Goal: Task Accomplishment & Management: Manage account settings

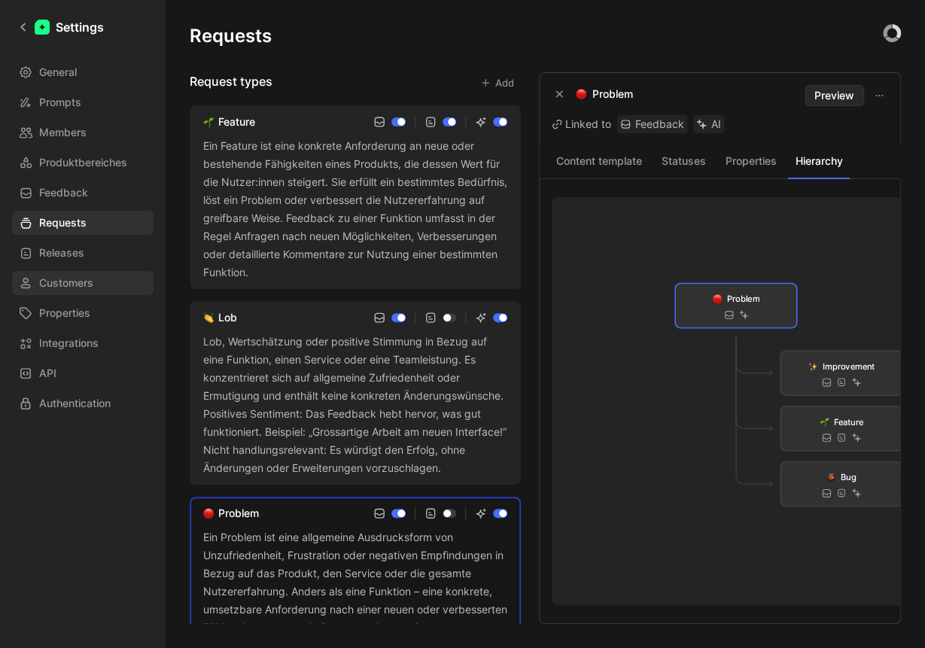
scroll to position [252, 0]
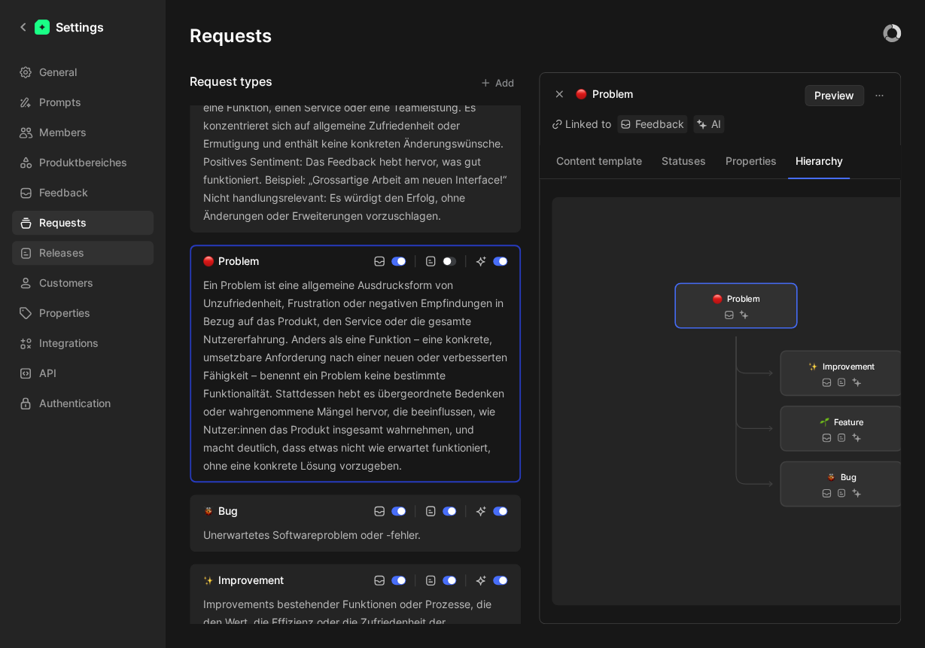
click at [66, 248] on span "Releases" at bounding box center [61, 253] width 45 height 18
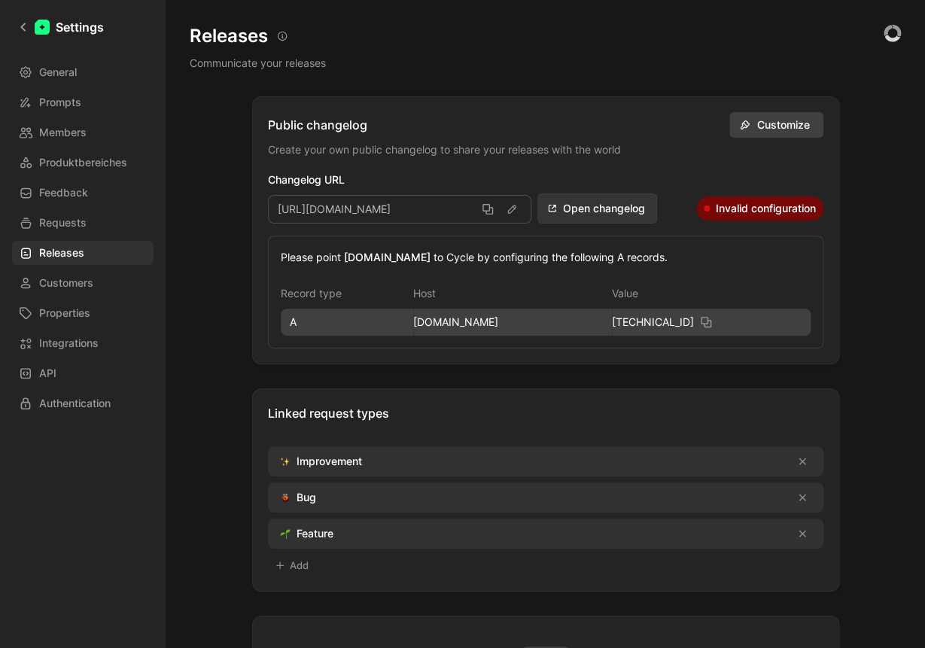
click at [778, 120] on span "Customize" at bounding box center [785, 125] width 56 height 18
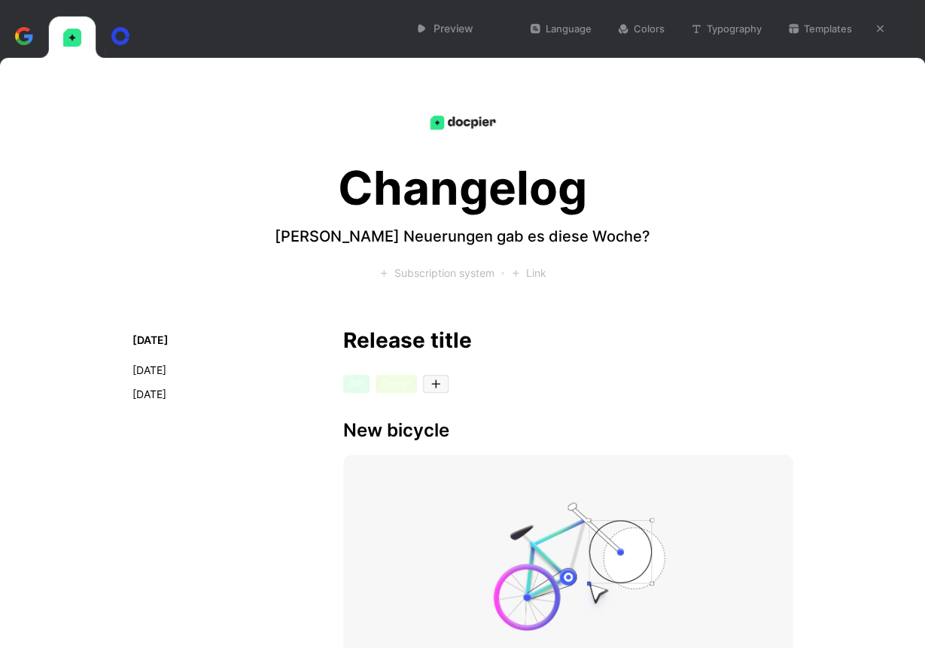
click at [709, 23] on button "Typography" at bounding box center [726, 28] width 85 height 21
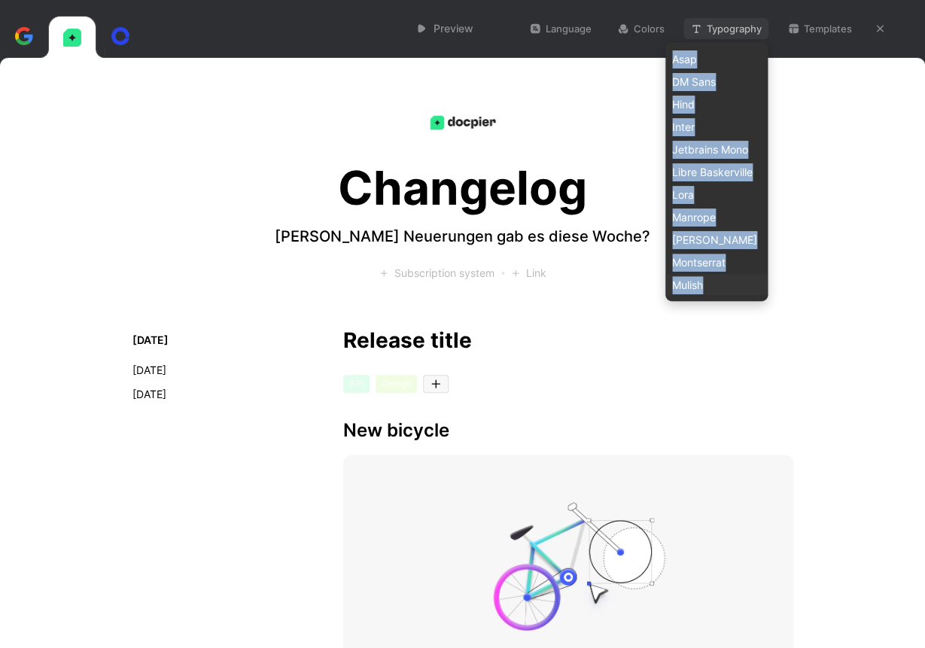
drag, startPoint x: 726, startPoint y: 285, endPoint x: 715, endPoint y: 169, distance: 117.2
click at [715, 276] on div "Mulish" at bounding box center [716, 285] width 89 height 18
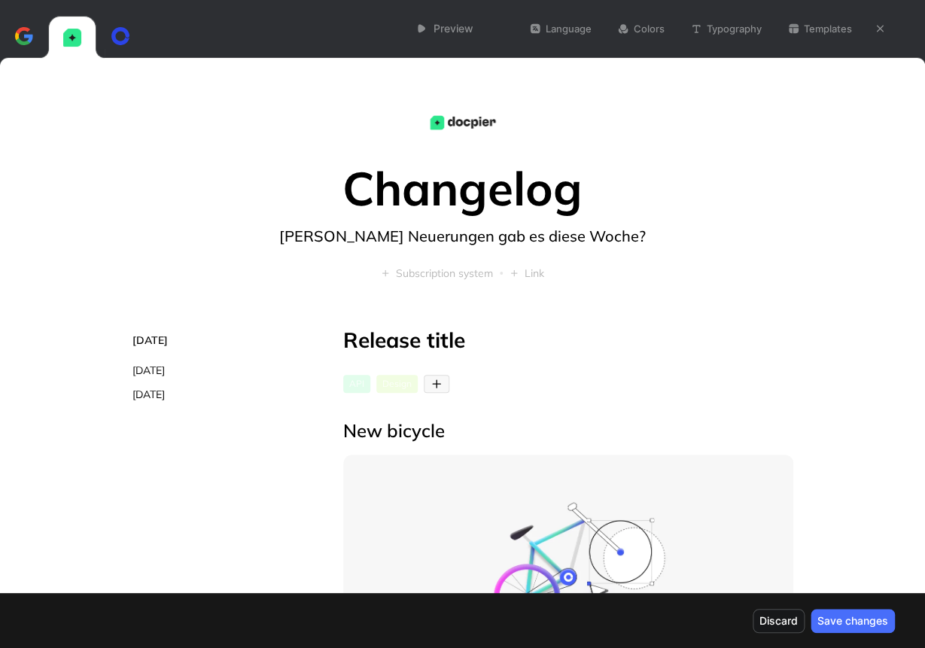
click at [718, 37] on button "Typography" at bounding box center [726, 28] width 85 height 21
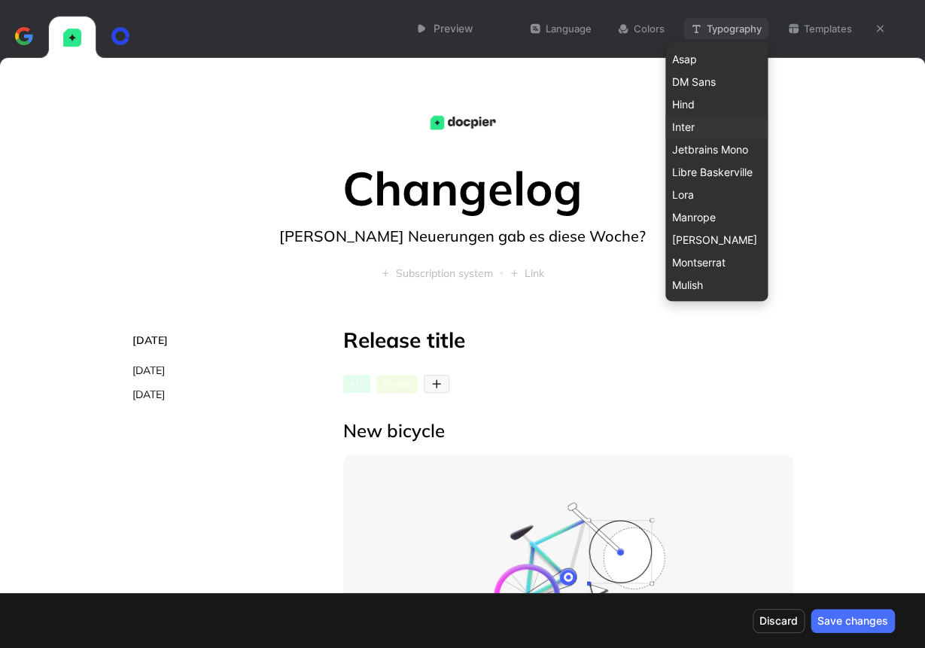
click at [705, 125] on div "Inter" at bounding box center [716, 127] width 89 height 18
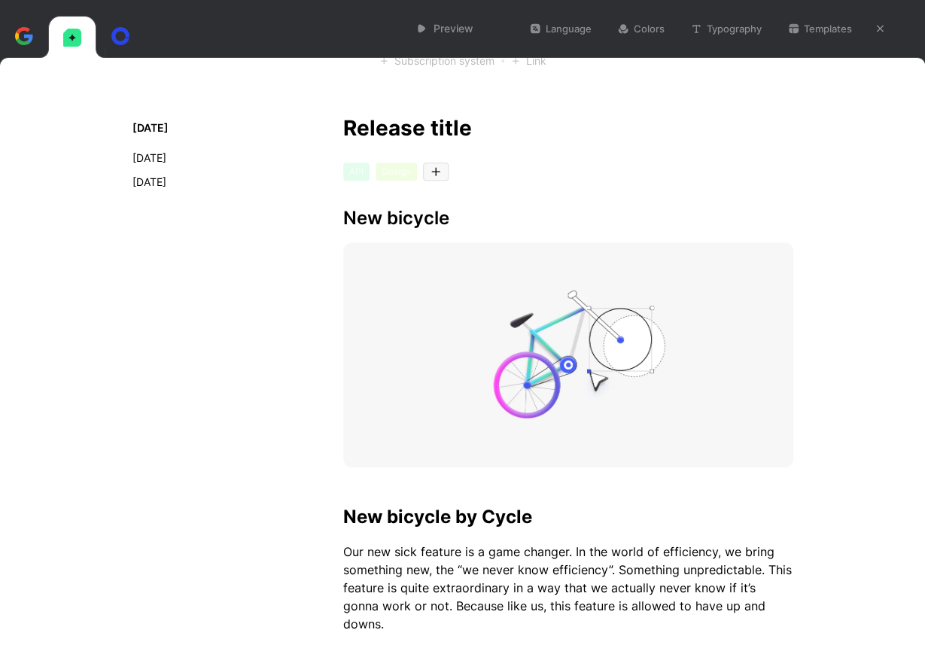
scroll to position [232, 0]
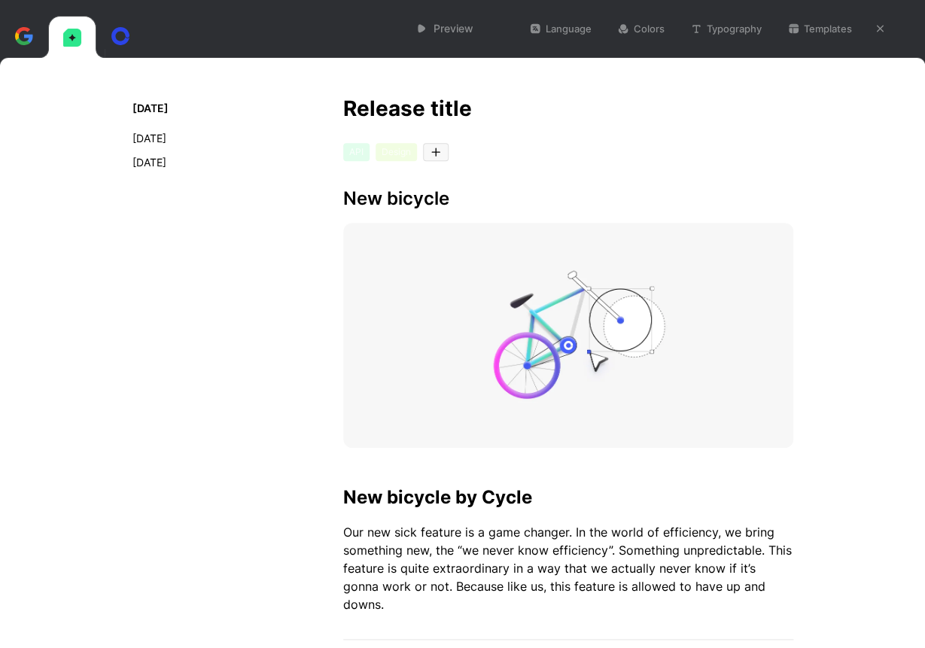
click at [738, 45] on div "Preview Language Colors Typography Templates" at bounding box center [462, 28] width 925 height 57
click at [732, 21] on button "Typography" at bounding box center [726, 28] width 85 height 21
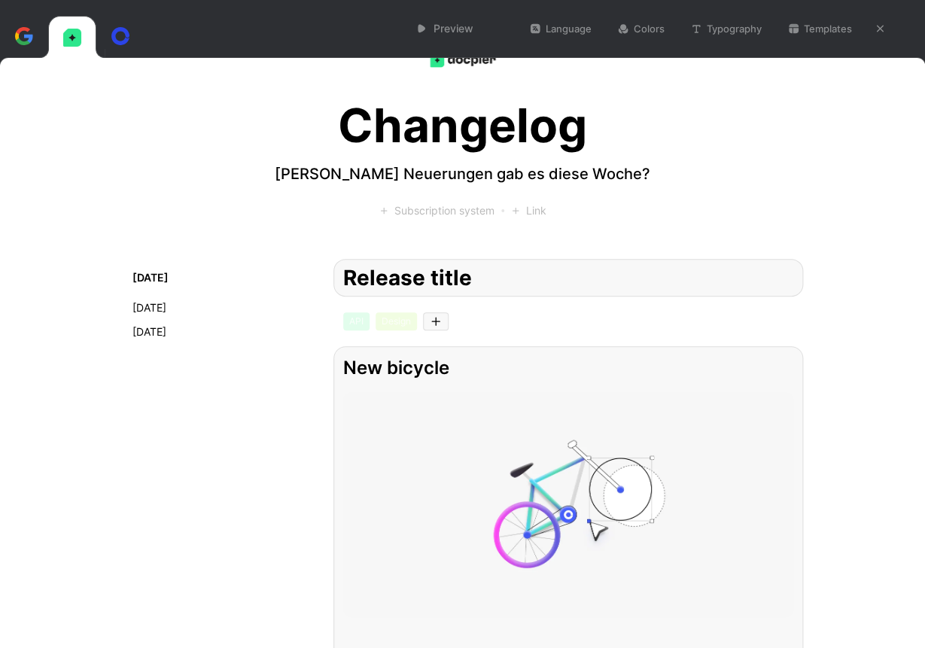
scroll to position [0, 0]
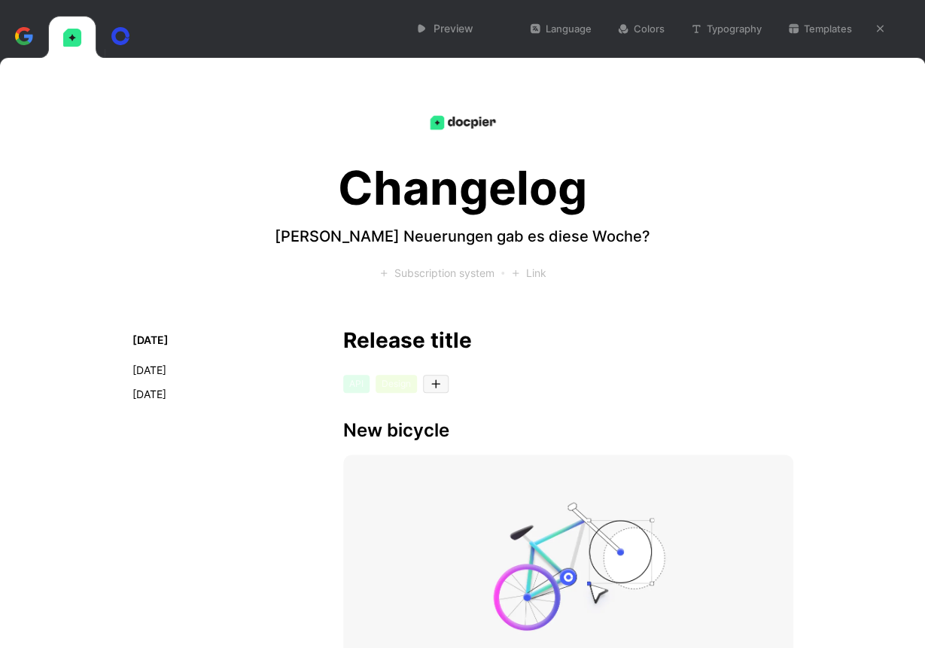
click at [712, 28] on button "Typography" at bounding box center [726, 28] width 85 height 21
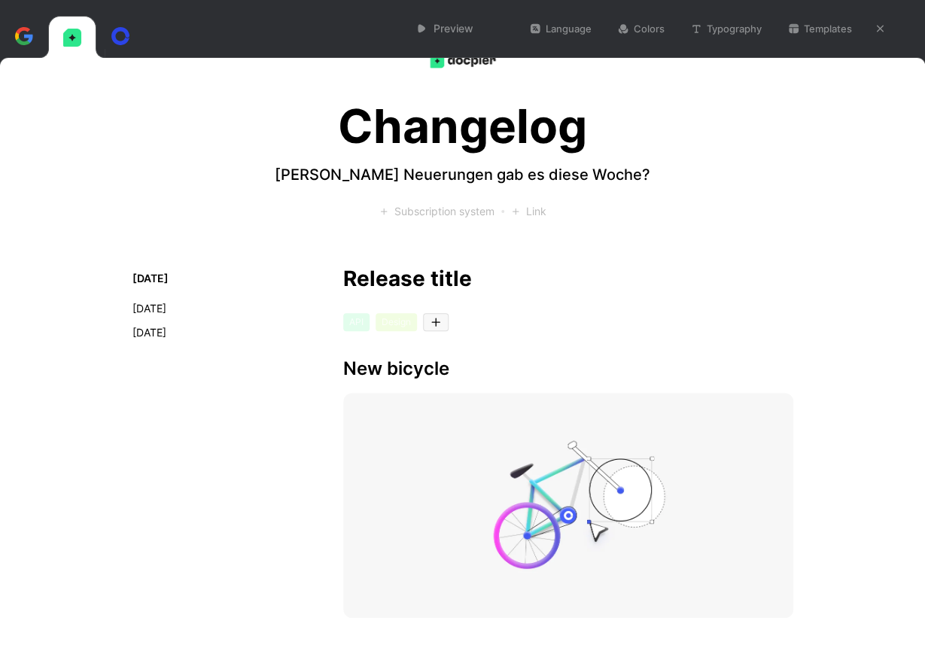
scroll to position [17, 0]
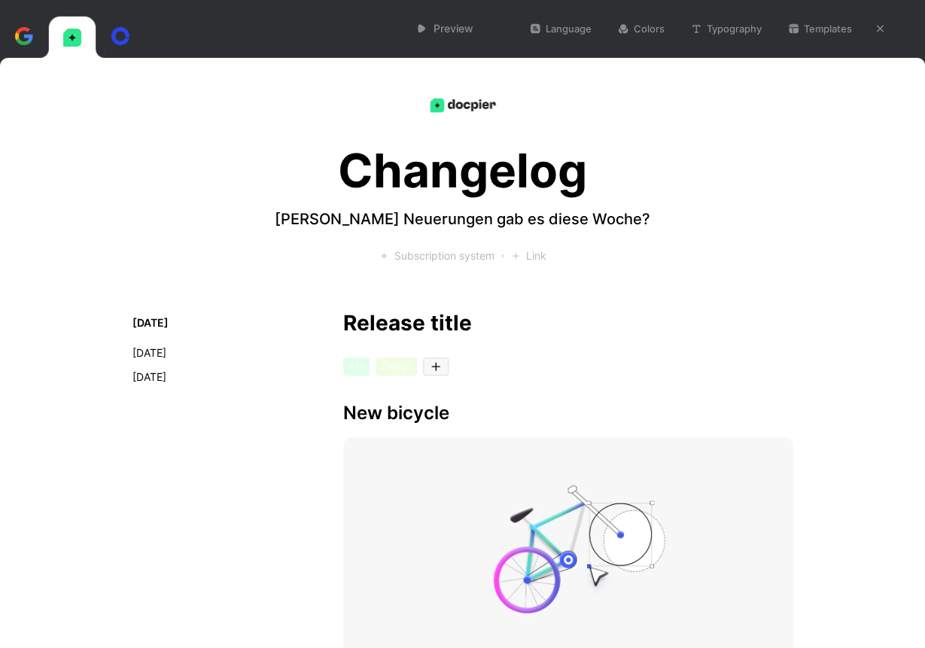
click at [437, 201] on div "Changelog [PERSON_NAME] Neuerungen gab es diese Woche? Subscription system Link" at bounding box center [463, 177] width 662 height 199
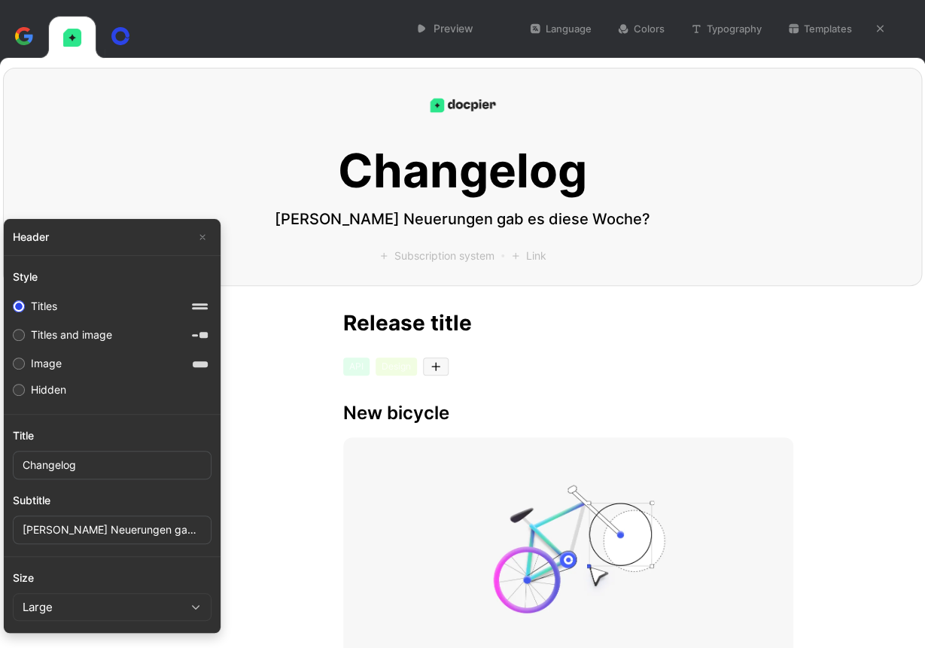
click at [112, 361] on label "Image" at bounding box center [112, 363] width 211 height 29
click at [25, 361] on input "Image" at bounding box center [19, 364] width 12 height 12
radio input "true"
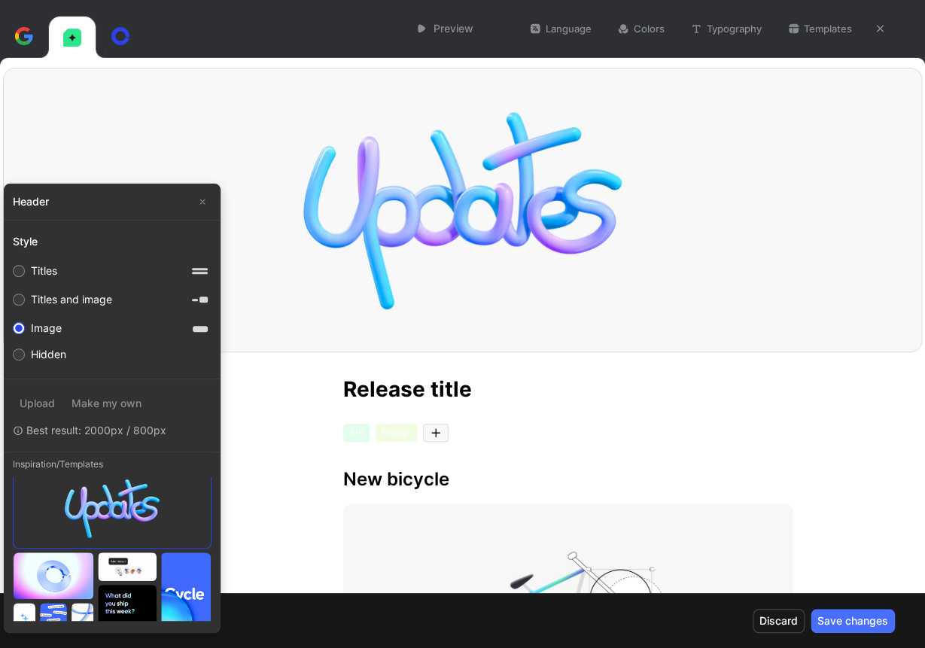
scroll to position [0, 0]
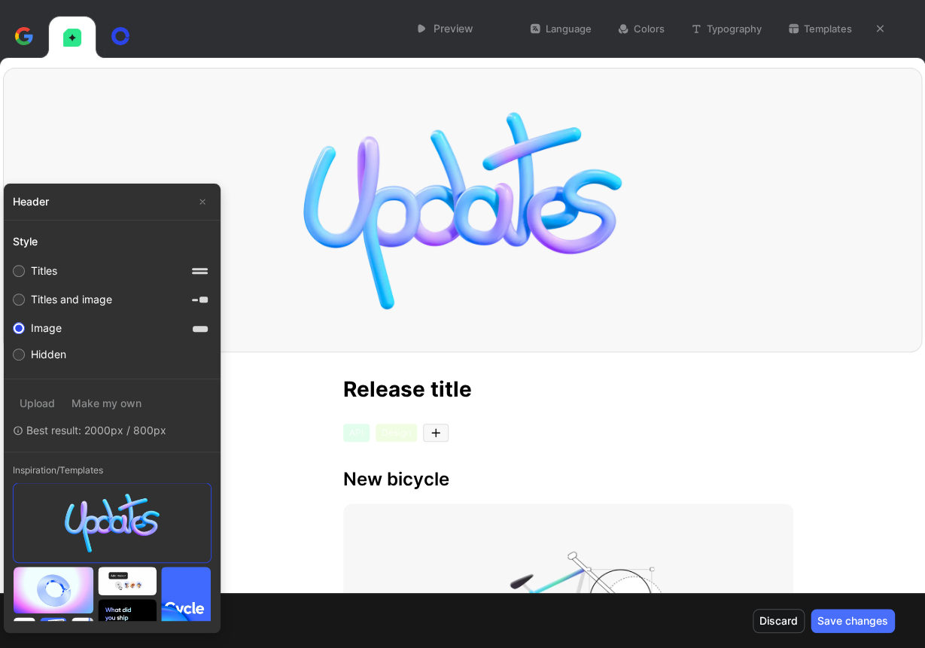
click at [116, 401] on link "Make my own" at bounding box center [107, 403] width 84 height 24
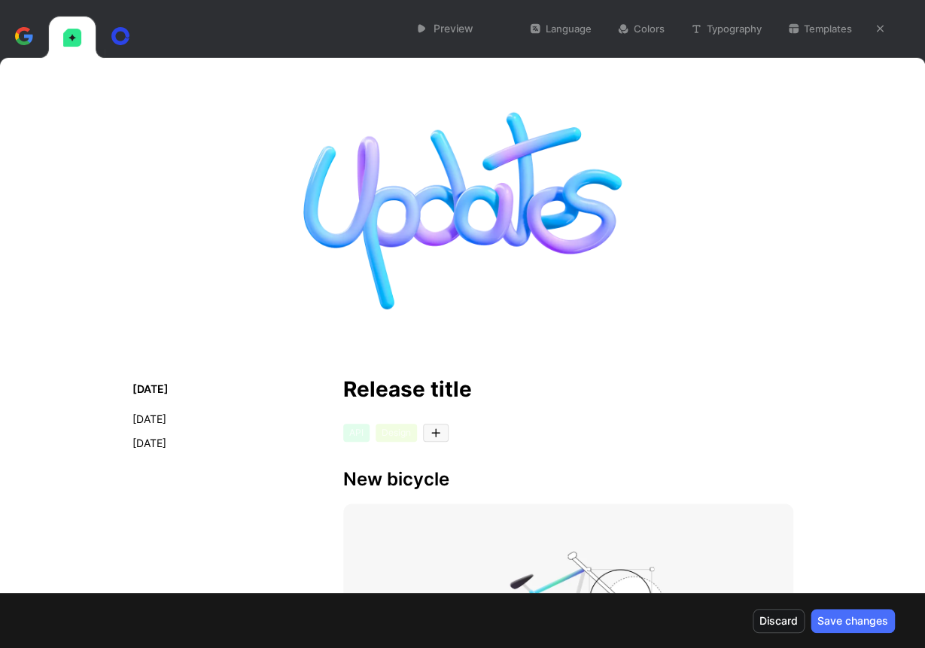
click at [729, 27] on button "Typography" at bounding box center [726, 28] width 85 height 21
click at [751, 31] on button "Typography" at bounding box center [726, 28] width 85 height 21
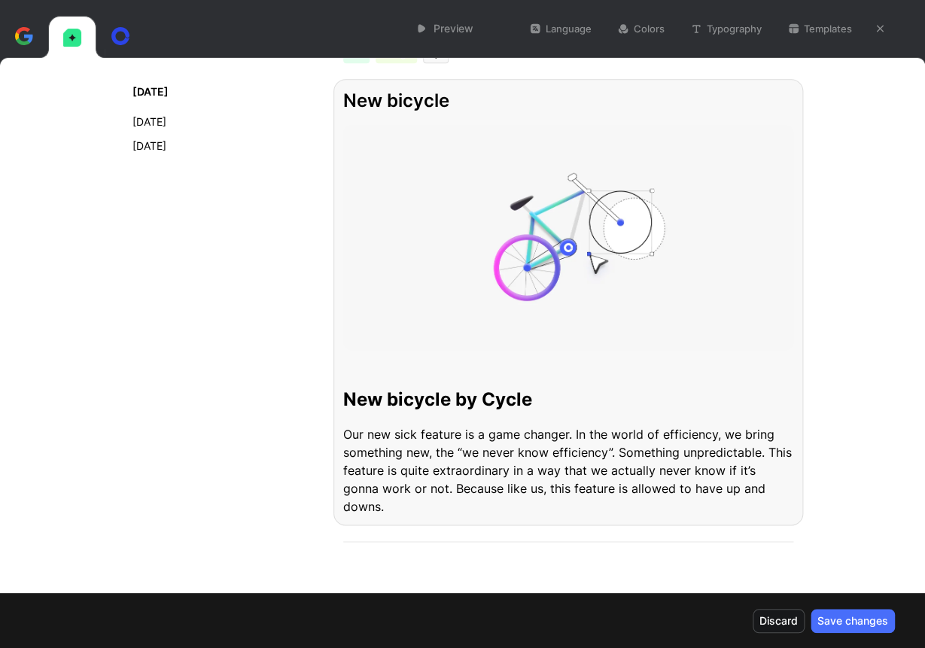
scroll to position [0, 0]
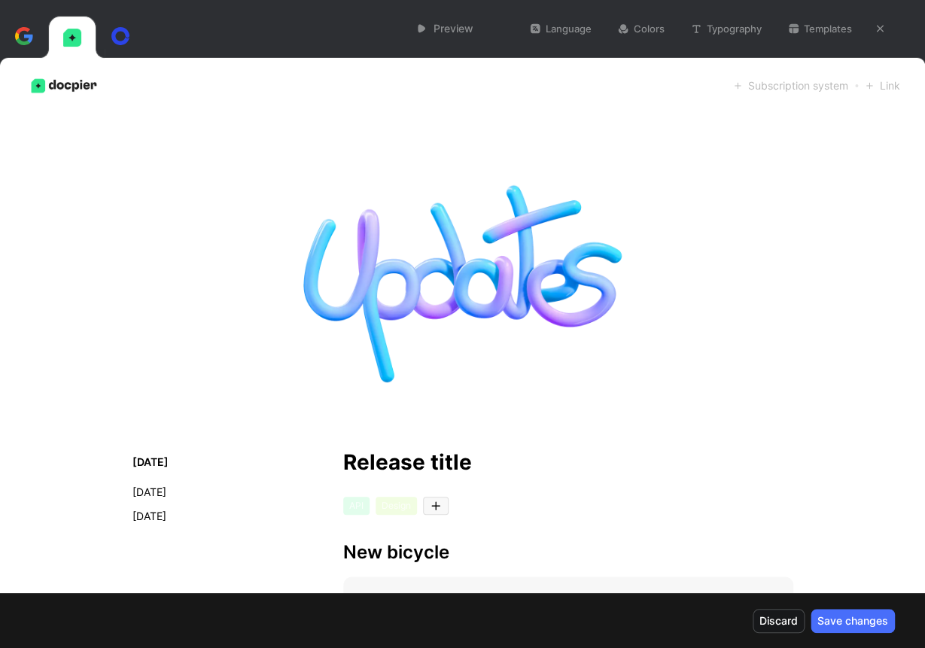
click at [730, 29] on button "Typography" at bounding box center [726, 28] width 85 height 21
click at [656, 31] on button "Colors" at bounding box center [641, 28] width 61 height 21
click at [243, 129] on div "Subscription system Link [DATE] [DATE] [DATE] Release title API Design New bicy…" at bounding box center [462, 352] width 927 height 591
